Goal: Information Seeking & Learning: Learn about a topic

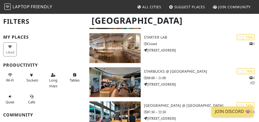
scroll to position [1265, 0]
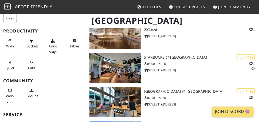
scroll to position [35, 0]
click at [29, 51] on button "Sockets" at bounding box center [32, 43] width 14 height 14
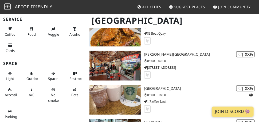
scroll to position [6727, 0]
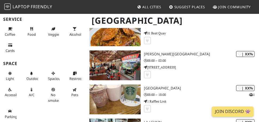
click at [206, 28] on h1 "[GEOGRAPHIC_DATA]" at bounding box center [171, 20] width 169 height 15
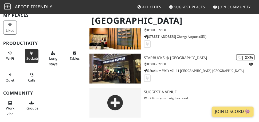
scroll to position [10265, 0]
click at [232, 116] on link "Join Discord 👾" at bounding box center [233, 112] width 42 height 10
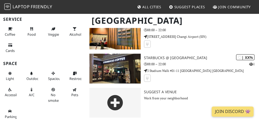
scroll to position [3653, 0]
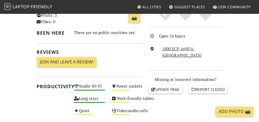
scroll to position [159, 0]
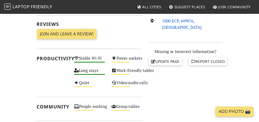
click at [172, 30] on link "1000 ECP, 449876, Singapore" at bounding box center [182, 24] width 40 height 12
